Goal: Transaction & Acquisition: Purchase product/service

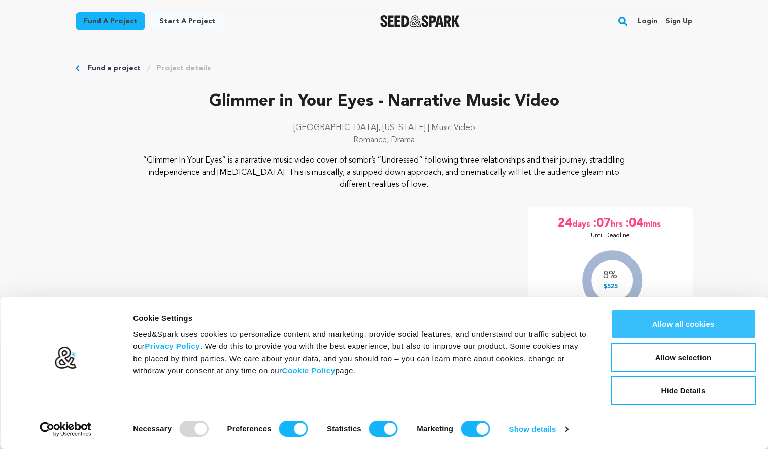
click at [647, 331] on button "Allow all cookies" at bounding box center [683, 323] width 145 height 29
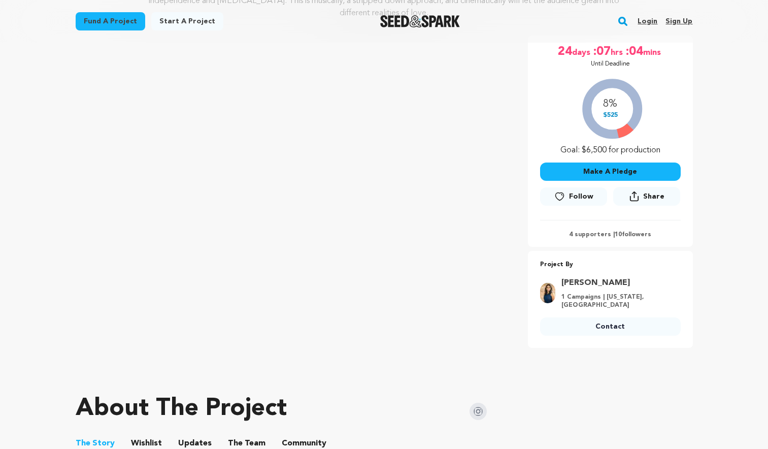
scroll to position [183, 0]
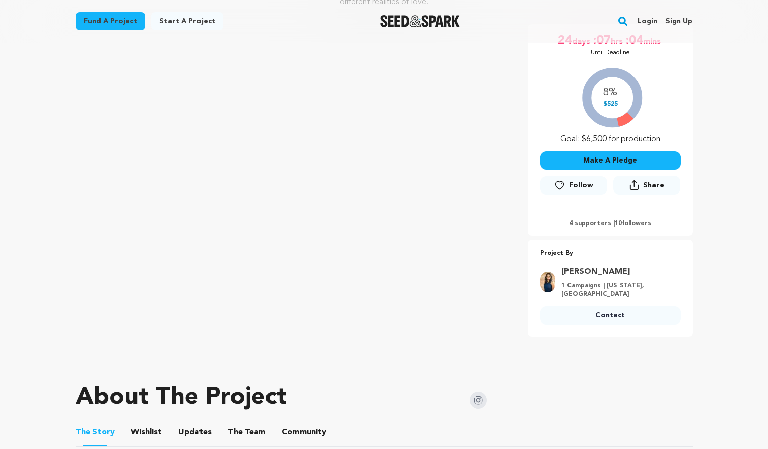
click at [618, 160] on button "Make A Pledge" at bounding box center [610, 160] width 141 height 18
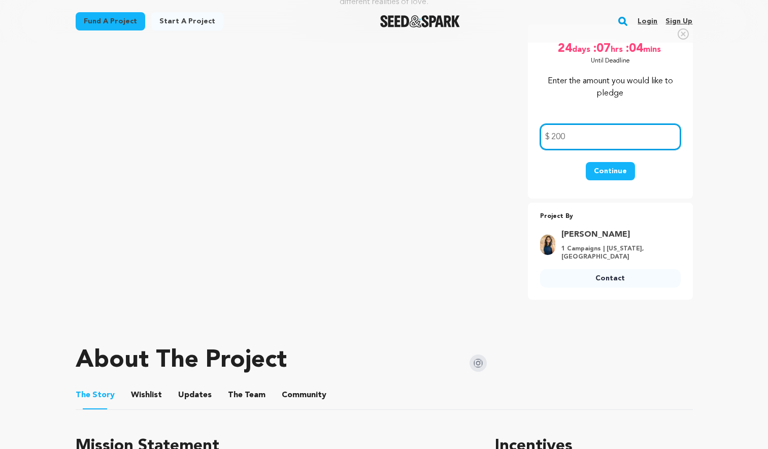
type input "200"
click at [645, 173] on div "Continue" at bounding box center [610, 176] width 141 height 28
click at [618, 171] on button "Continue" at bounding box center [610, 171] width 49 height 18
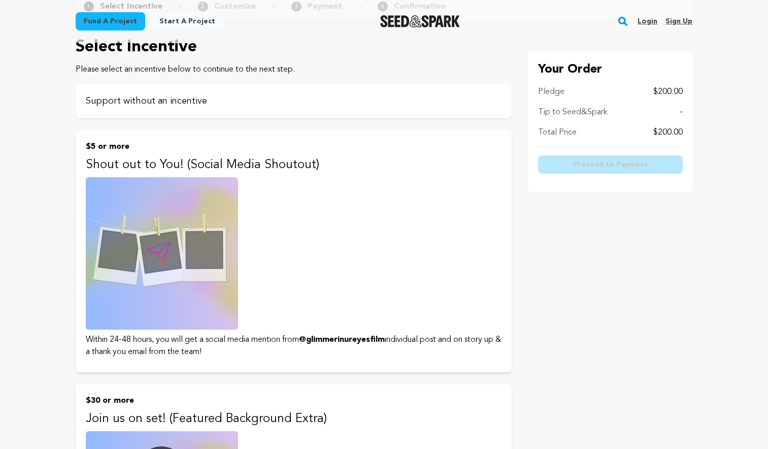
click at [435, 106] on p "Support without an incentive" at bounding box center [294, 101] width 416 height 14
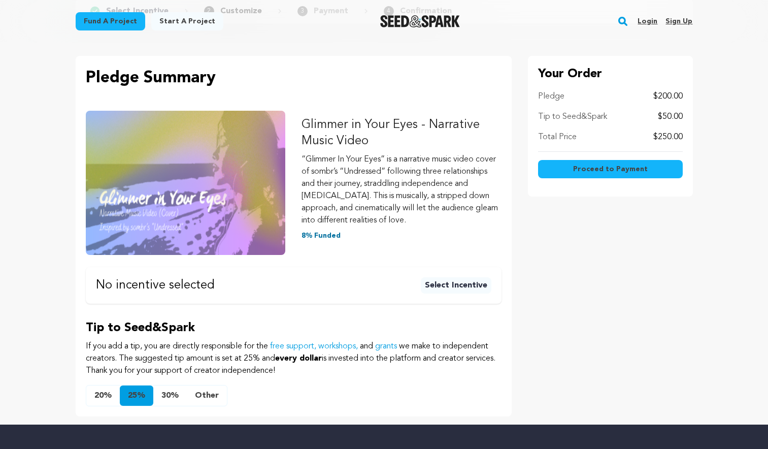
scroll to position [136, 0]
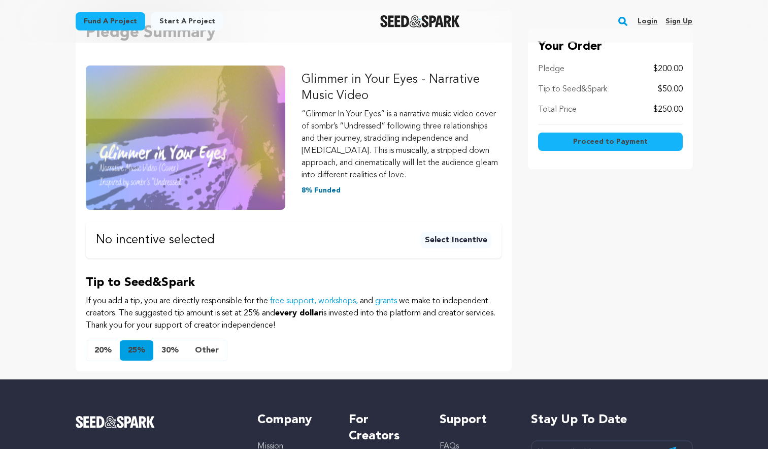
click at [108, 346] on button "20%" at bounding box center [102, 350] width 33 height 20
click at [600, 143] on span "Proceed to Payment" at bounding box center [610, 142] width 75 height 10
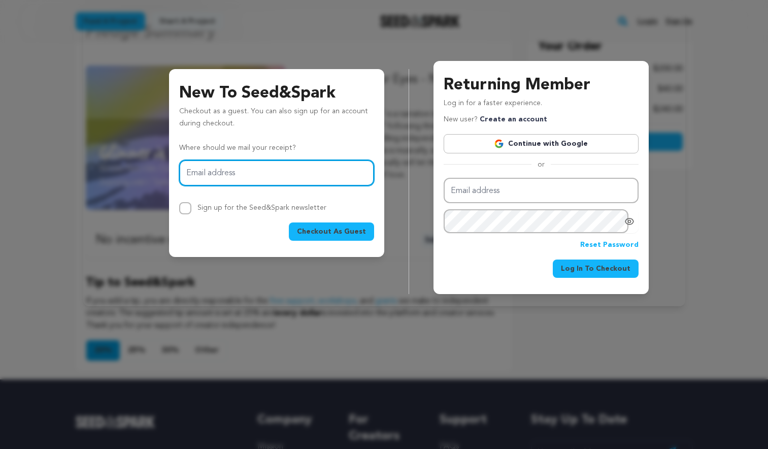
click at [319, 180] on input "Email address" at bounding box center [276, 173] width 195 height 26
type input "[EMAIL_ADDRESS][DOMAIN_NAME]"
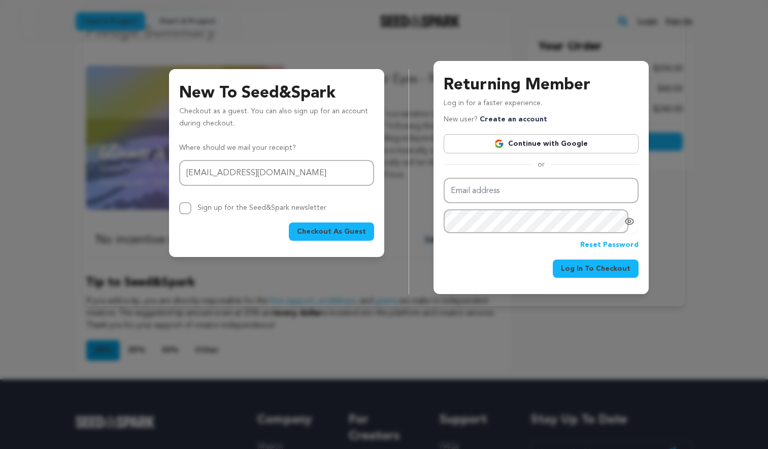
click at [345, 238] on button "Checkout As Guest" at bounding box center [331, 231] width 85 height 18
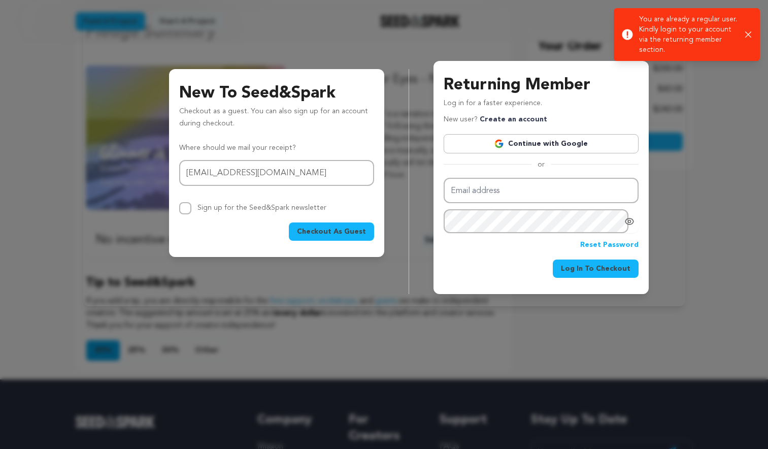
click at [345, 236] on span "Checkout As Guest" at bounding box center [331, 231] width 69 height 10
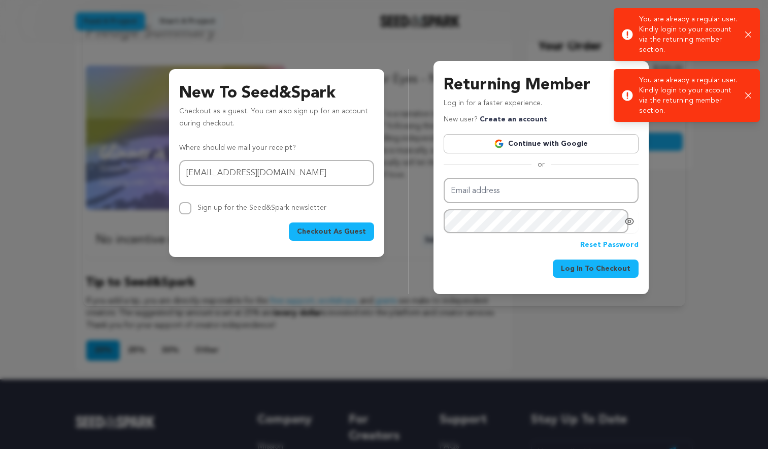
click at [750, 93] on icon "button" at bounding box center [748, 95] width 6 height 6
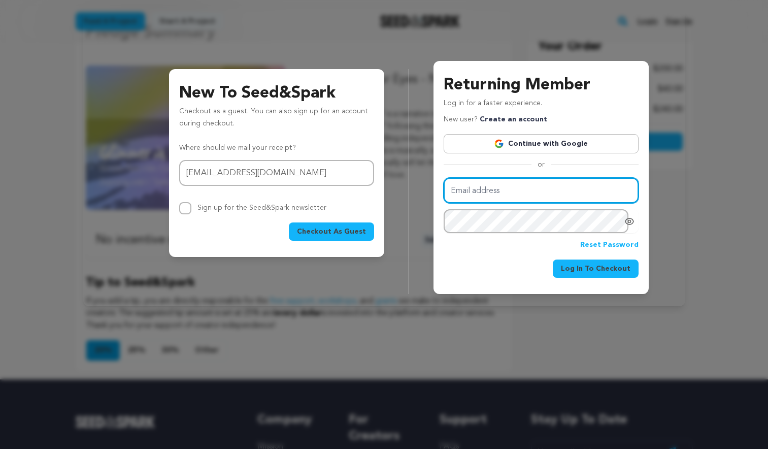
click at [486, 193] on input "Email address" at bounding box center [541, 191] width 195 height 26
type input "[EMAIL_ADDRESS][DOMAIN_NAME]"
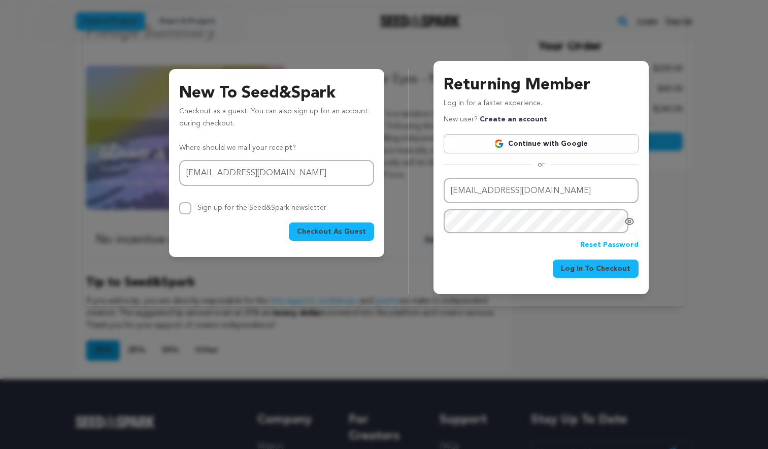
click at [579, 273] on span "Log In To Checkout" at bounding box center [596, 268] width 70 height 10
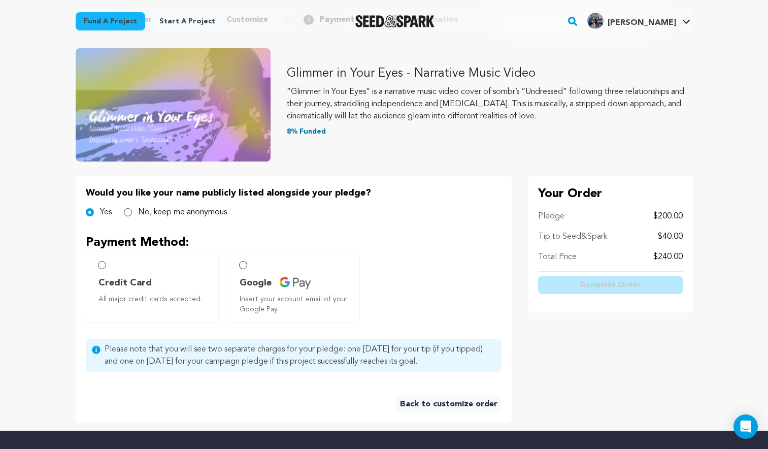
scroll to position [76, 0]
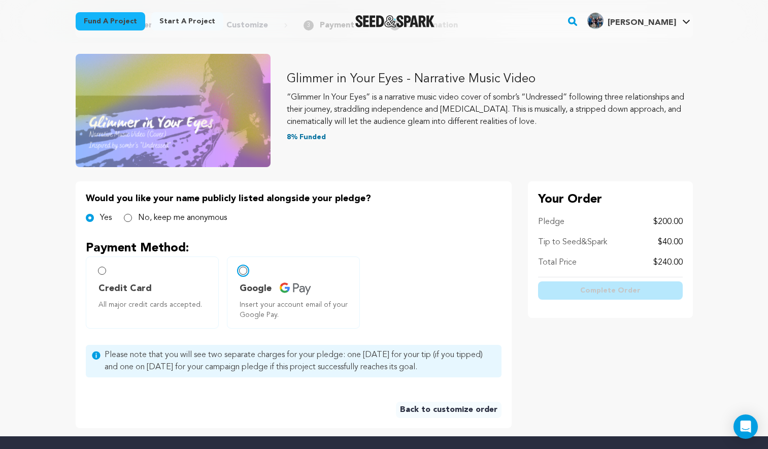
click at [243, 272] on input "Google Insert your account email of your Google Pay." at bounding box center [243, 270] width 8 height 8
